Goal: Task Accomplishment & Management: Manage account settings

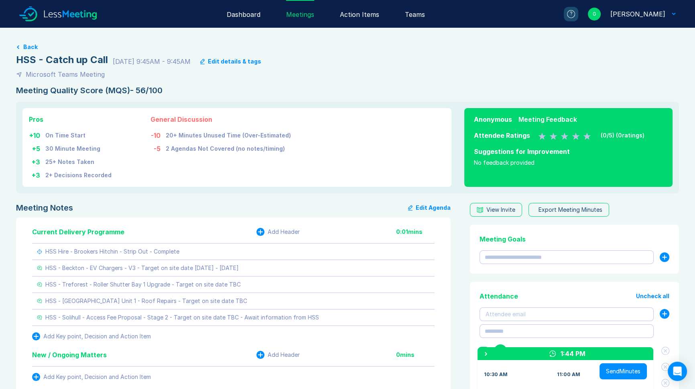
click at [110, 58] on div "HSS - Catch up Call 8/11/25 9:45AM - 9:45AM Edit details & tags" at bounding box center [347, 59] width 663 height 13
drag, startPoint x: 107, startPoint y: 59, endPoint x: 18, endPoint y: 58, distance: 89.1
click at [18, 58] on div "HSS - Catch up Call" at bounding box center [62, 59] width 92 height 13
copy div "HSS - Catch up Call"
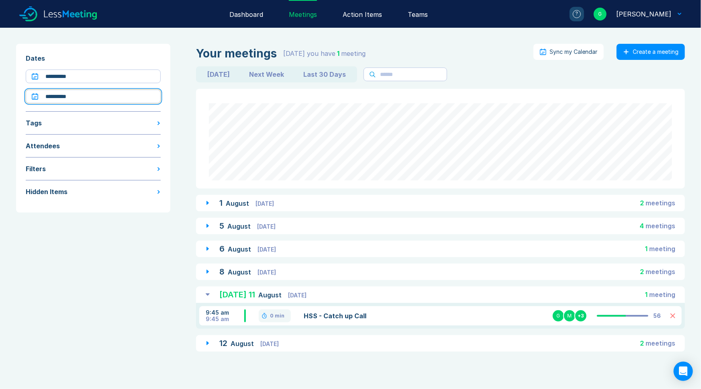
click at [82, 94] on input "**********" at bounding box center [93, 97] width 135 height 14
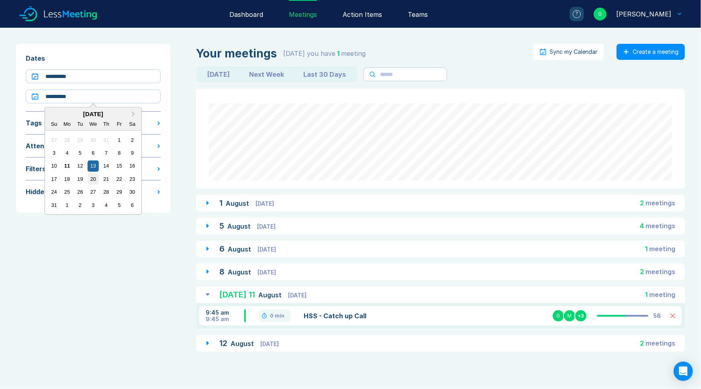
click at [94, 181] on div "20" at bounding box center [93, 178] width 11 height 11
type input "**********"
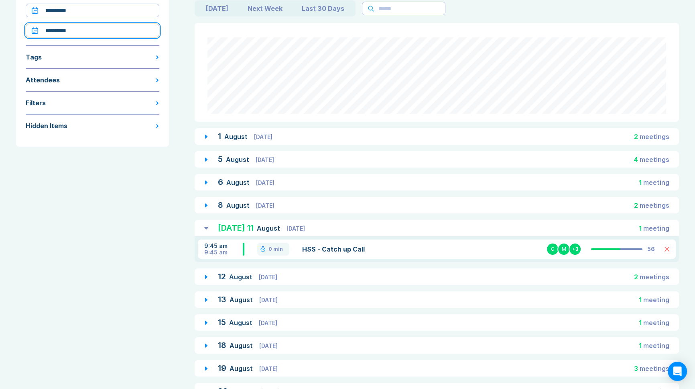
scroll to position [73, 0]
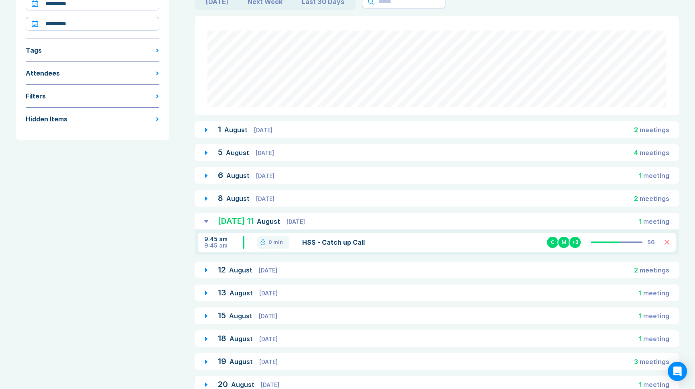
click at [232, 338] on span "August" at bounding box center [242, 338] width 25 height 8
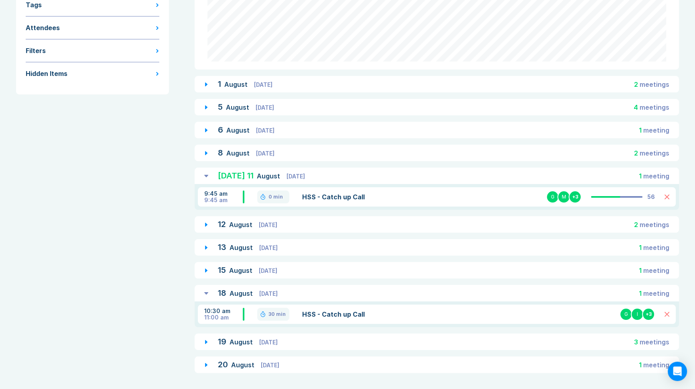
scroll to position [121, 0]
click at [331, 314] on link "HSS - Catch up Call" at bounding box center [379, 314] width 155 height 10
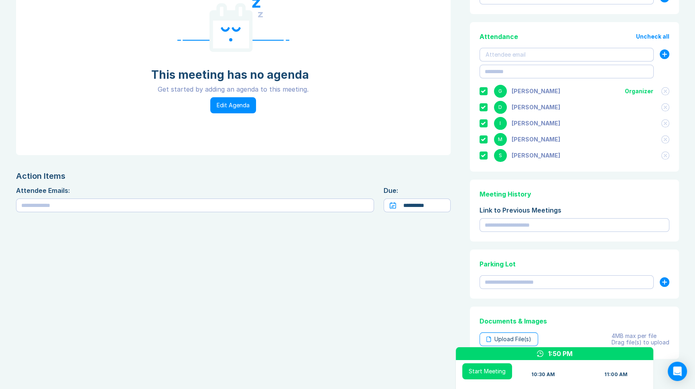
scroll to position [146, 0]
click at [507, 226] on input "text" at bounding box center [575, 225] width 190 height 14
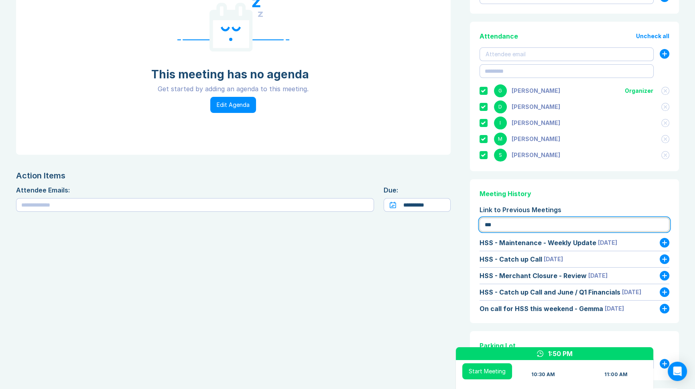
type input "***"
click at [665, 257] on icon at bounding box center [665, 259] width 5 height 5
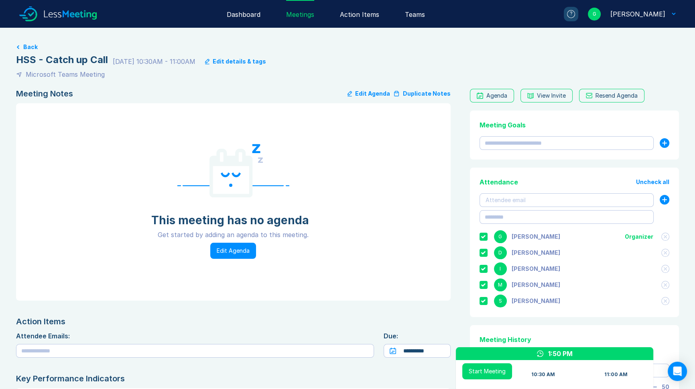
click at [412, 94] on button "Duplicate Notes" at bounding box center [422, 94] width 57 height 10
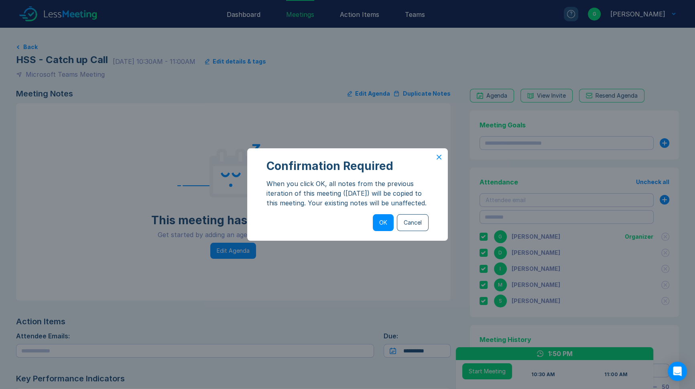
click at [383, 231] on button "OK" at bounding box center [383, 222] width 21 height 17
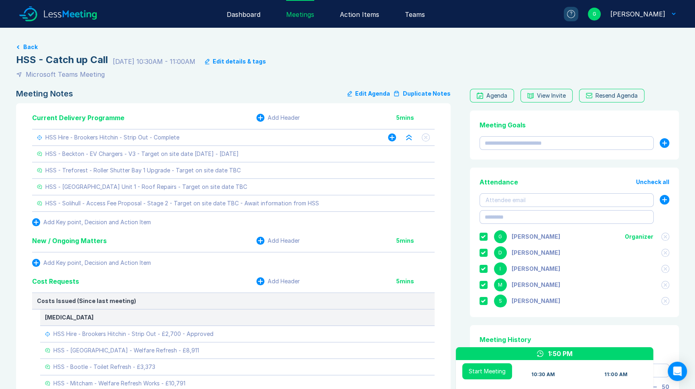
click at [426, 137] on icon at bounding box center [425, 137] width 3 height 3
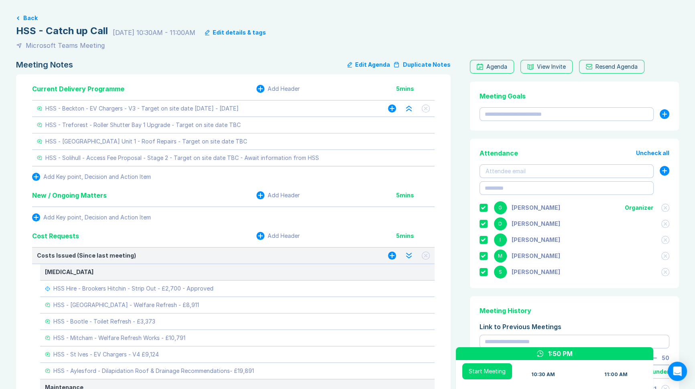
scroll to position [109, 0]
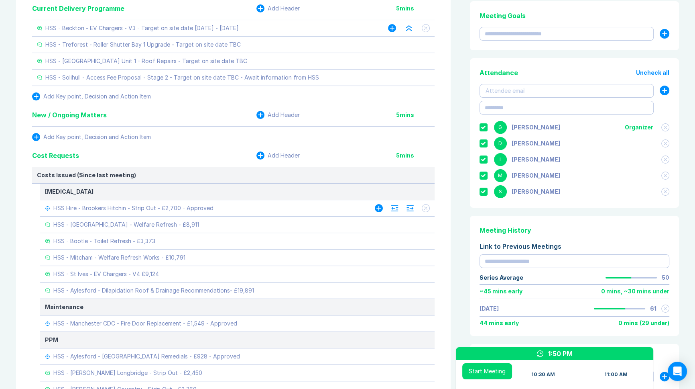
click at [425, 207] on icon at bounding box center [425, 208] width 3 height 3
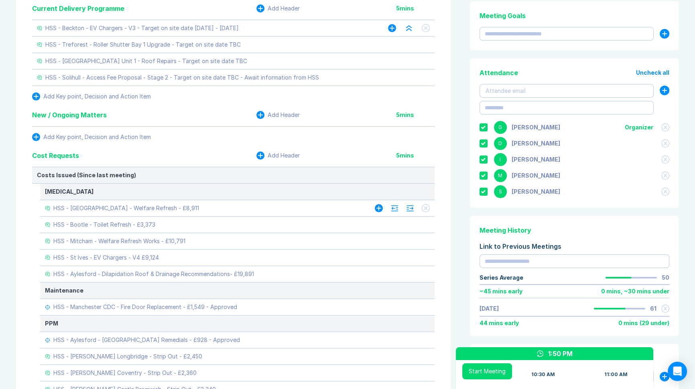
click at [425, 207] on icon at bounding box center [425, 208] width 3 height 3
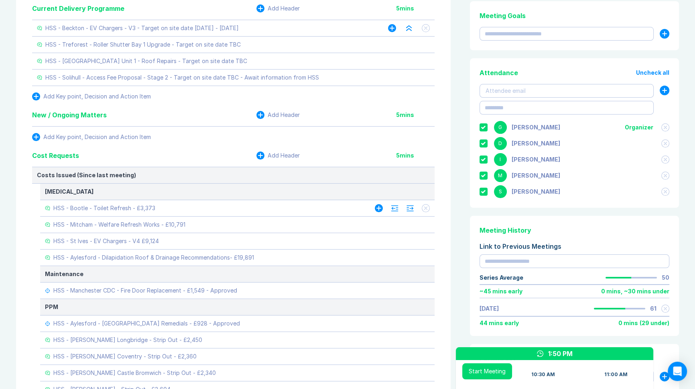
click at [425, 207] on icon at bounding box center [425, 208] width 3 height 3
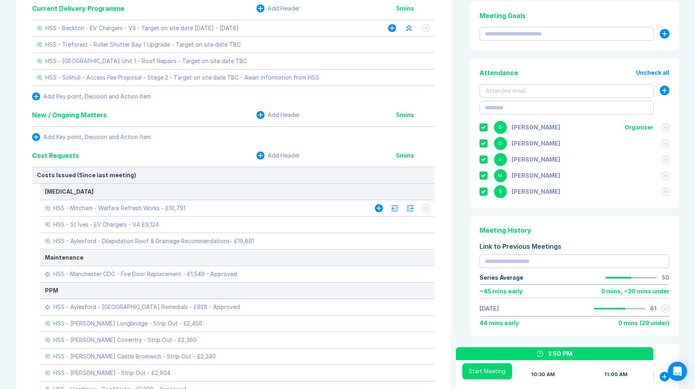
click at [425, 207] on icon at bounding box center [425, 208] width 3 height 3
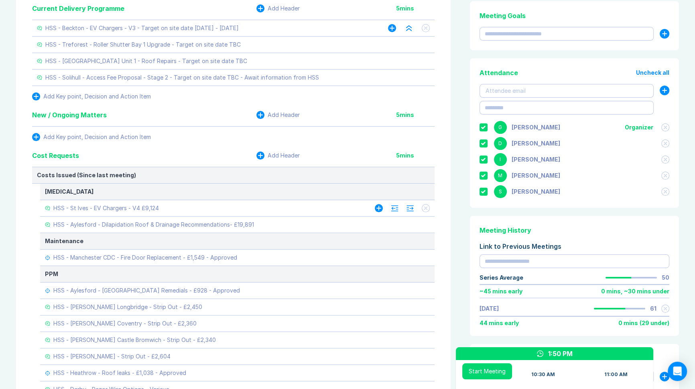
click at [425, 207] on icon at bounding box center [425, 208] width 3 height 3
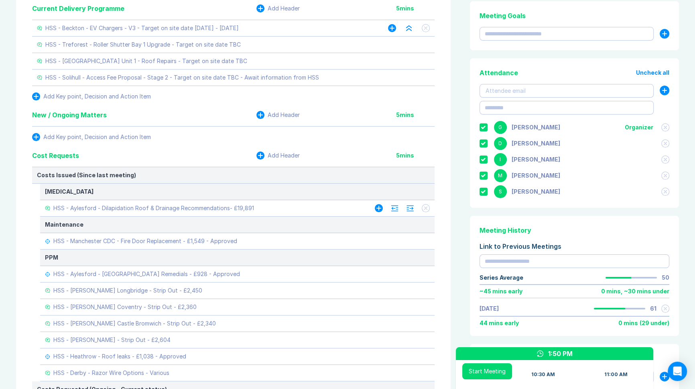
click at [425, 208] on icon at bounding box center [425, 207] width 3 height 3
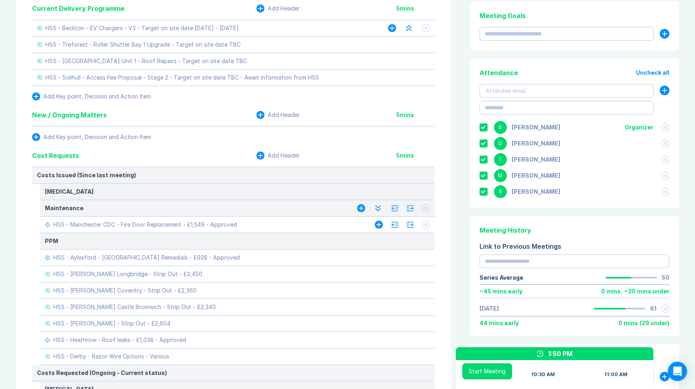
click at [427, 225] on button at bounding box center [426, 224] width 8 height 8
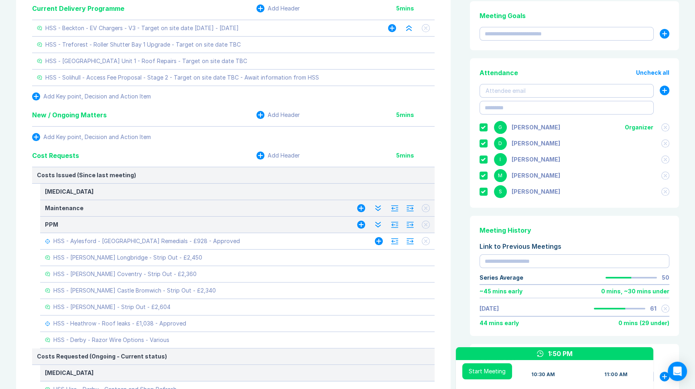
click at [427, 241] on icon at bounding box center [425, 240] width 3 height 3
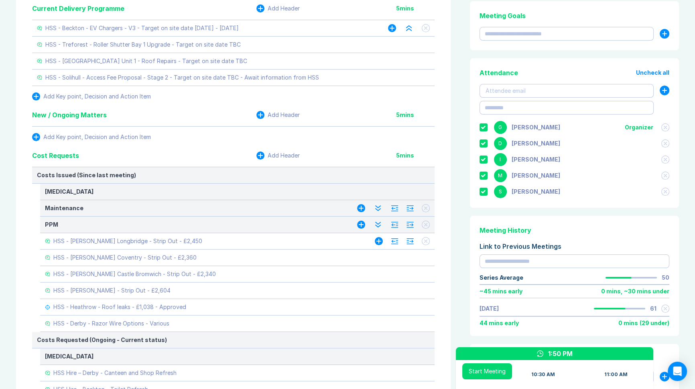
click at [427, 241] on icon at bounding box center [425, 240] width 3 height 3
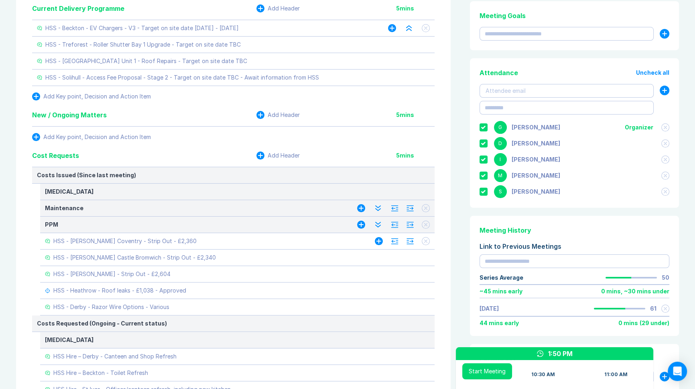
click at [427, 241] on icon at bounding box center [425, 240] width 3 height 3
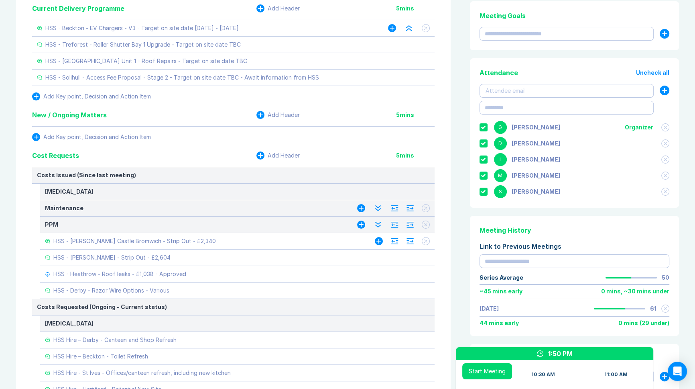
click at [427, 241] on icon at bounding box center [425, 240] width 3 height 3
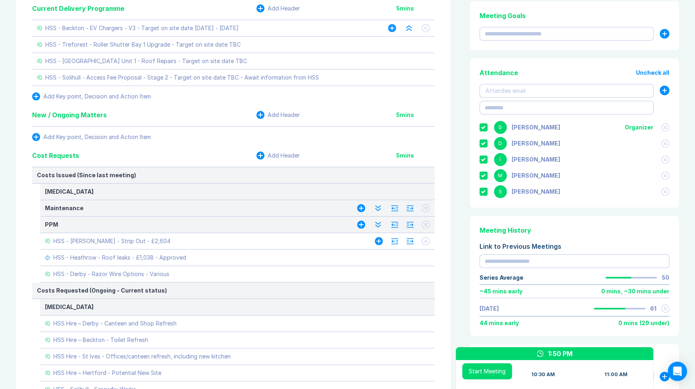
click at [427, 241] on icon at bounding box center [425, 240] width 3 height 3
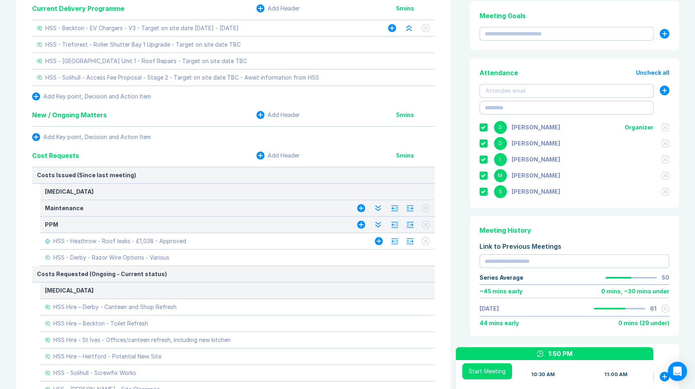
click at [427, 241] on icon at bounding box center [425, 240] width 3 height 3
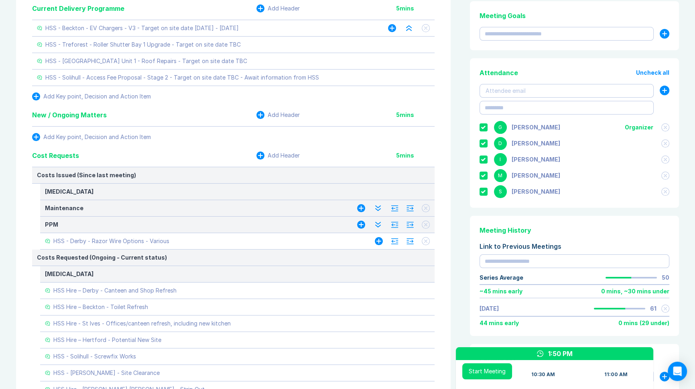
click at [427, 241] on icon at bounding box center [425, 240] width 3 height 3
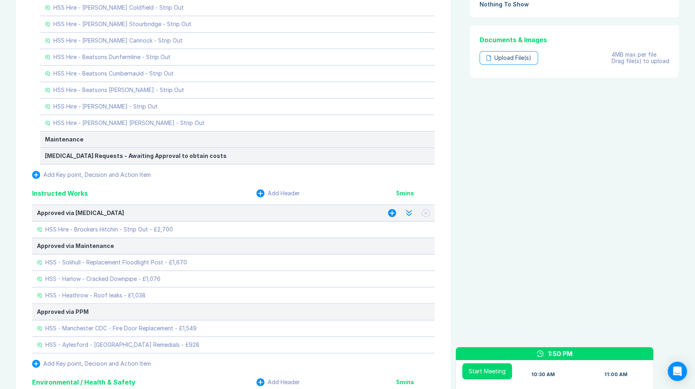
scroll to position [584, 0]
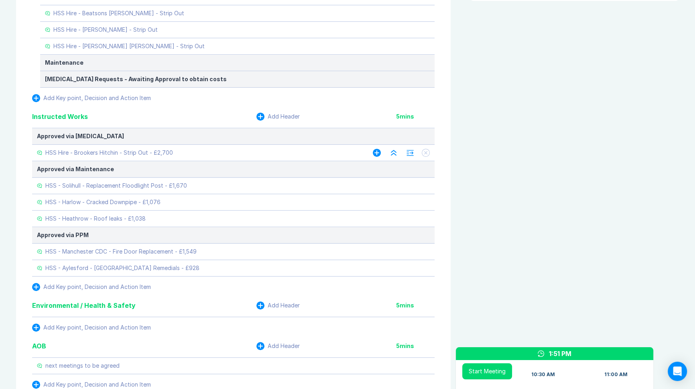
click at [426, 151] on icon at bounding box center [425, 152] width 3 height 3
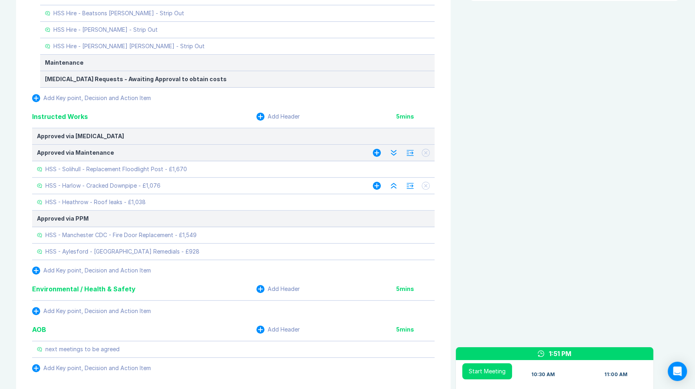
click at [427, 183] on button at bounding box center [426, 185] width 8 height 8
click at [425, 169] on button at bounding box center [426, 169] width 8 height 8
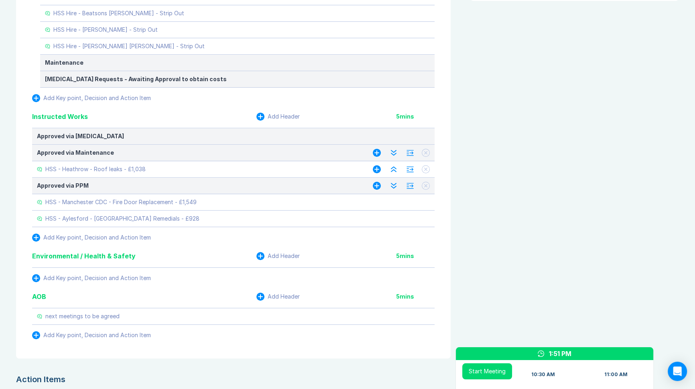
click at [425, 165] on button at bounding box center [426, 169] width 8 height 8
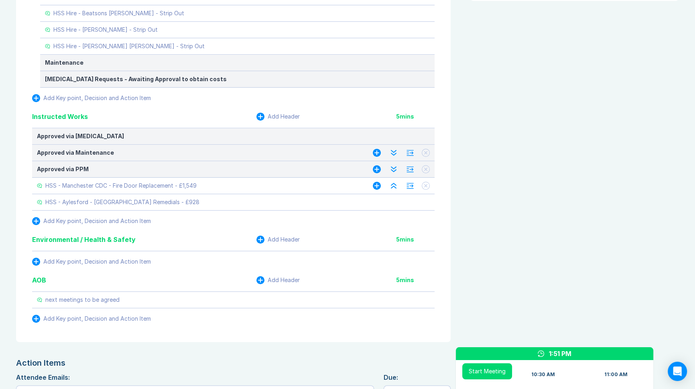
click at [426, 184] on icon at bounding box center [425, 185] width 3 height 3
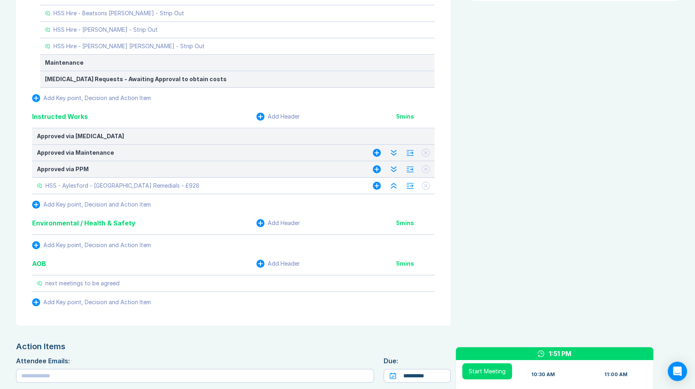
click at [428, 181] on button at bounding box center [426, 185] width 8 height 8
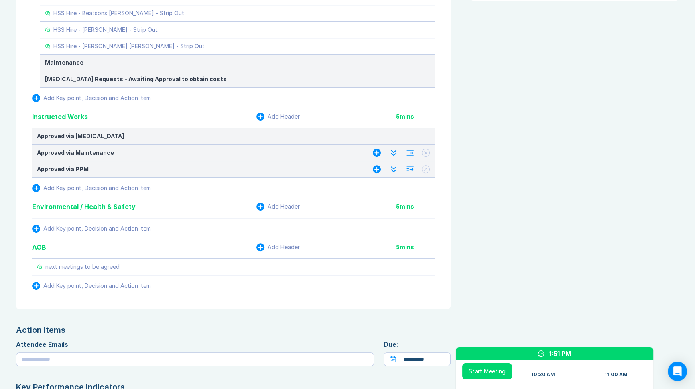
click at [11, 233] on div "Back HSS - Catch up Call [DATE] 10:30AM - 11:00AM Edit details & tags Microsoft…" at bounding box center [347, 3] width 695 height 1119
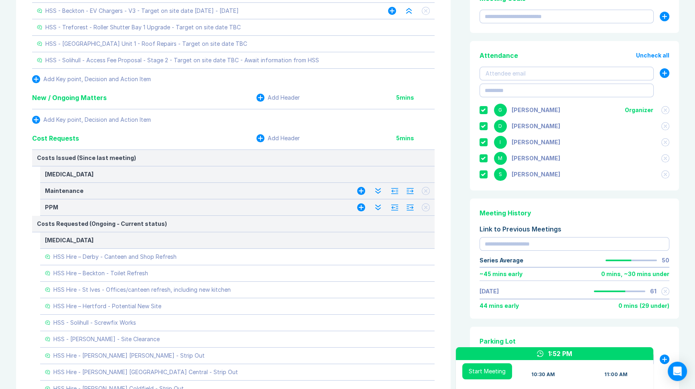
scroll to position [109, 0]
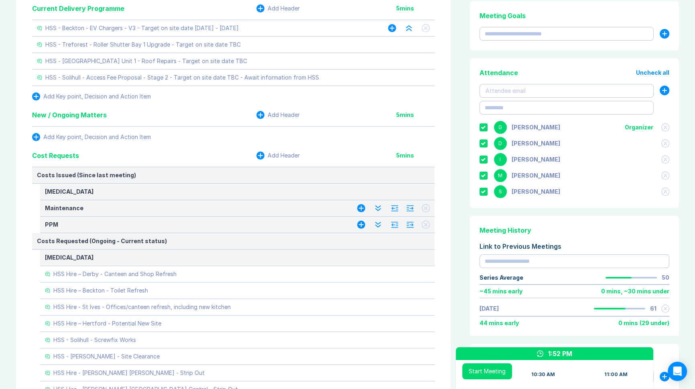
click at [360, 206] on icon at bounding box center [361, 208] width 6 height 6
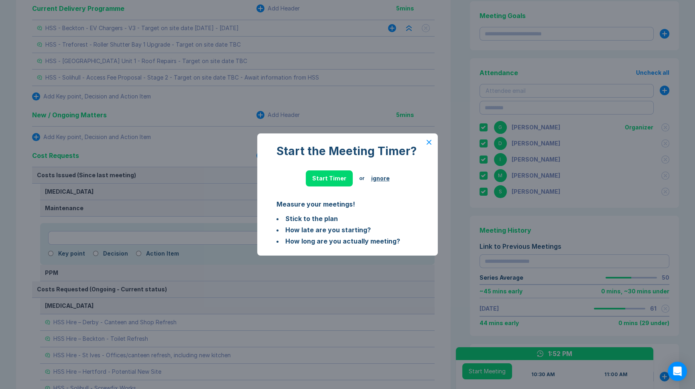
click at [377, 177] on button "ignore" at bounding box center [380, 178] width 18 height 6
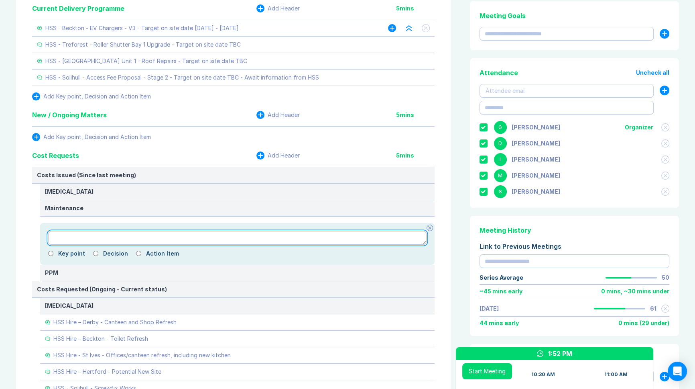
click at [166, 237] on textarea at bounding box center [237, 238] width 379 height 14
paste textarea "**********"
type textarea "*"
type textarea "**********"
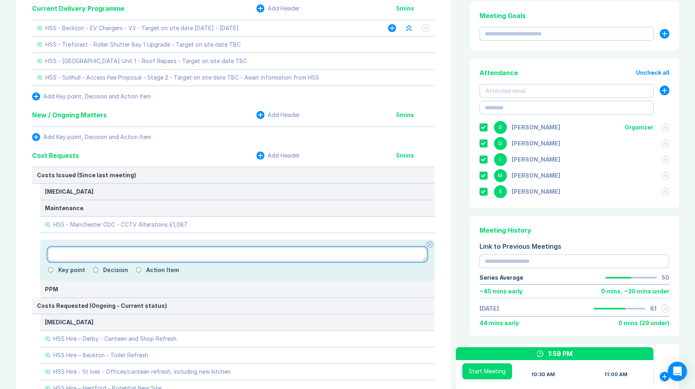
click at [94, 256] on textarea at bounding box center [237, 254] width 379 height 14
paste textarea "**********"
type textarea "*"
type textarea "**********"
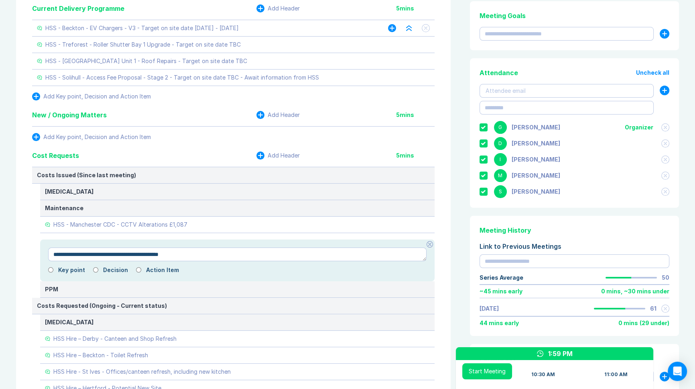
type textarea "*"
